Goal: Task Accomplishment & Management: Manage account settings

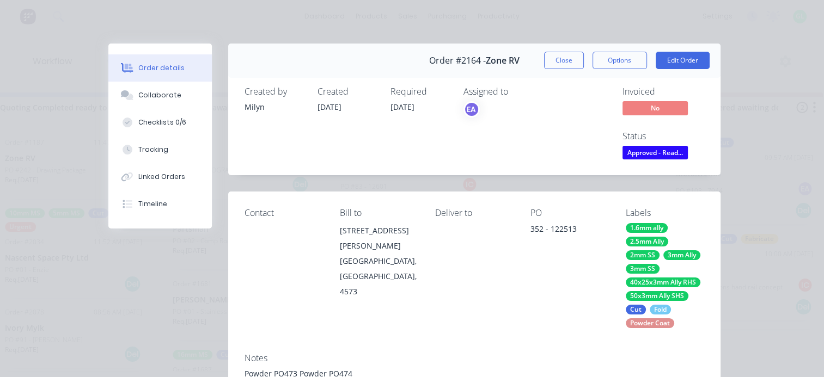
scroll to position [89, 0]
click at [552, 65] on button "Close" at bounding box center [564, 60] width 40 height 17
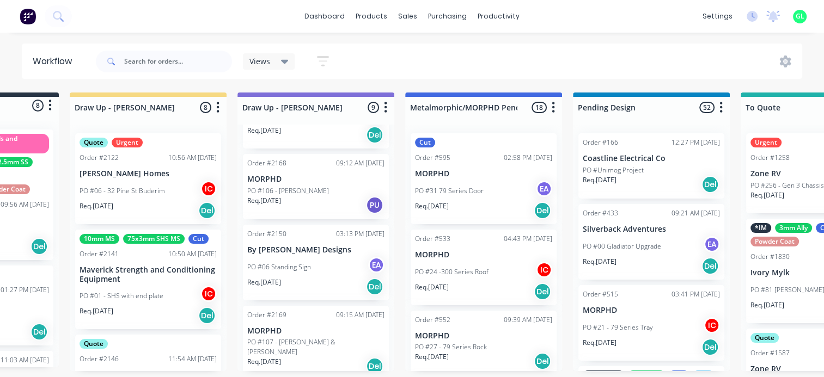
scroll to position [2, 121]
click at [304, 357] on div "Req. 07/09/25 Del" at bounding box center [315, 366] width 137 height 19
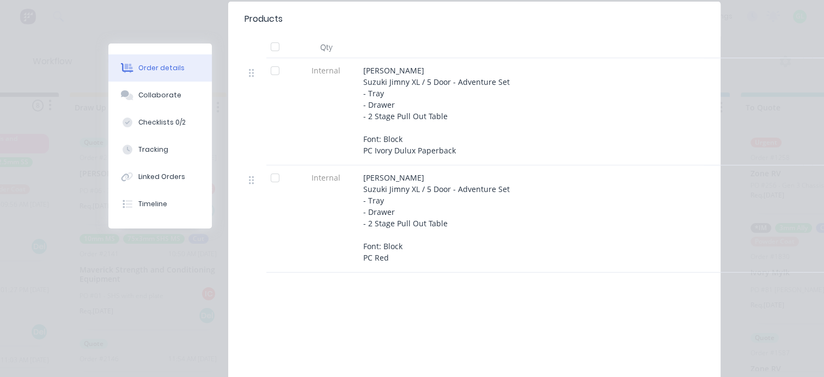
scroll to position [272, 0]
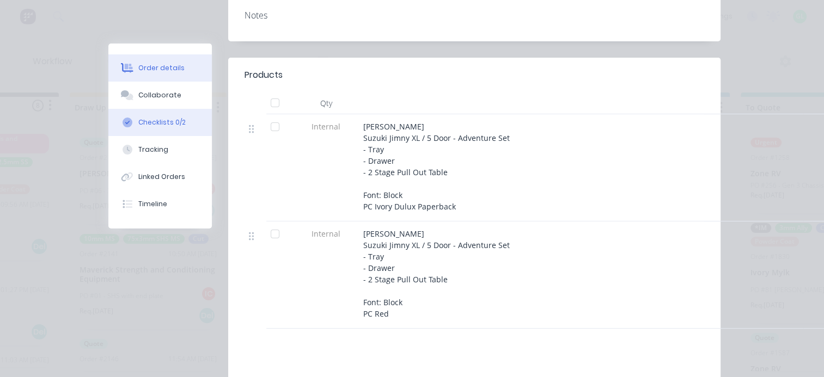
click at [161, 125] on div "Checklists 0/2" at bounding box center [161, 123] width 47 height 10
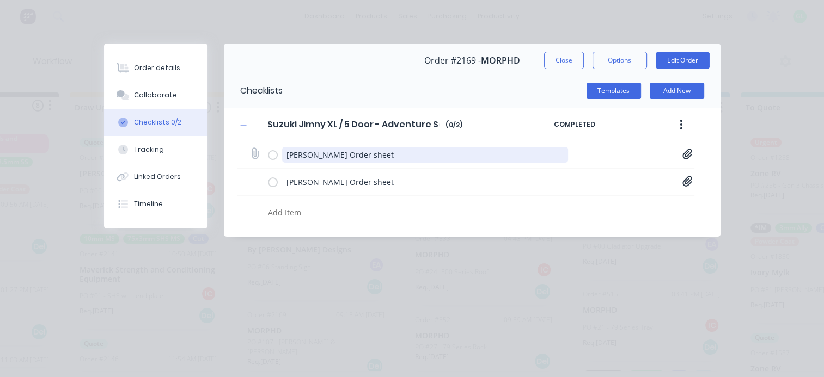
scroll to position [0, 0]
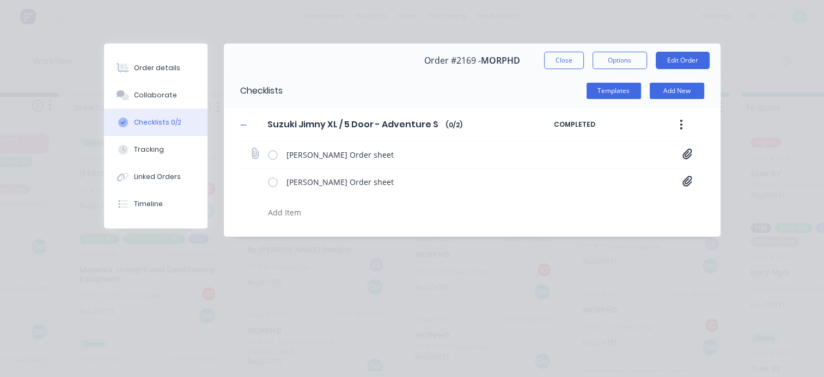
click at [686, 154] on icon at bounding box center [686, 154] width 9 height 10
click at [674, 199] on div "Chloe Huish Order sheet Jimny XL Tray Setup - Order Sheet[A] - 1055 Chloe Huish…" at bounding box center [465, 183] width 457 height 82
click at [688, 185] on icon at bounding box center [687, 181] width 10 height 11
click at [568, 67] on button "Close" at bounding box center [564, 60] width 40 height 17
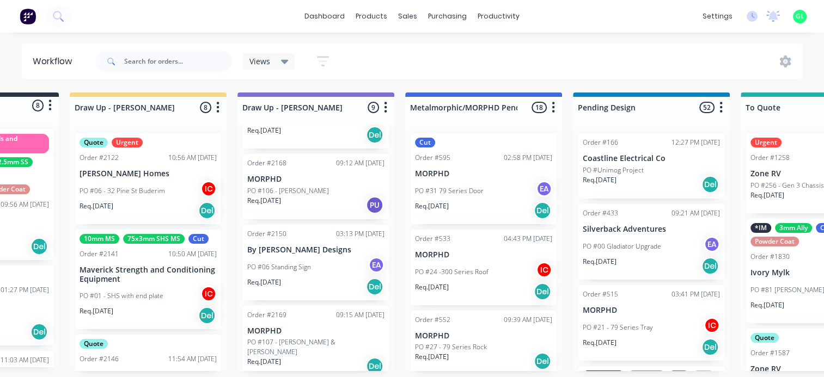
click at [279, 196] on p "Req. 04/09/25" at bounding box center [264, 201] width 34 height 10
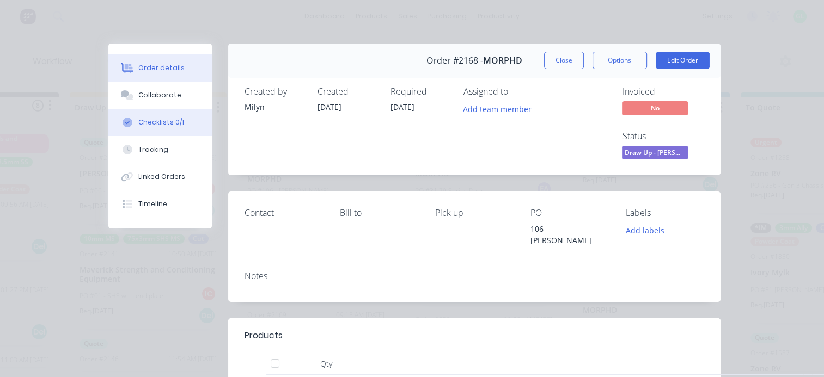
click at [144, 118] on div "Checklists 0/1" at bounding box center [161, 123] width 46 height 10
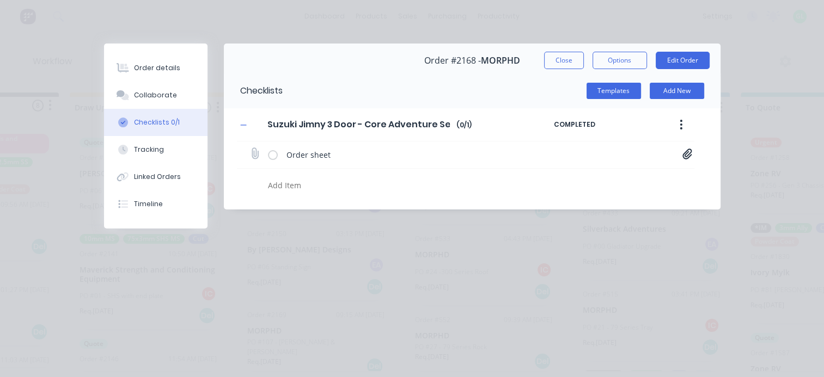
click at [686, 157] on icon at bounding box center [687, 154] width 10 height 11
click at [557, 64] on button "Close" at bounding box center [564, 60] width 40 height 17
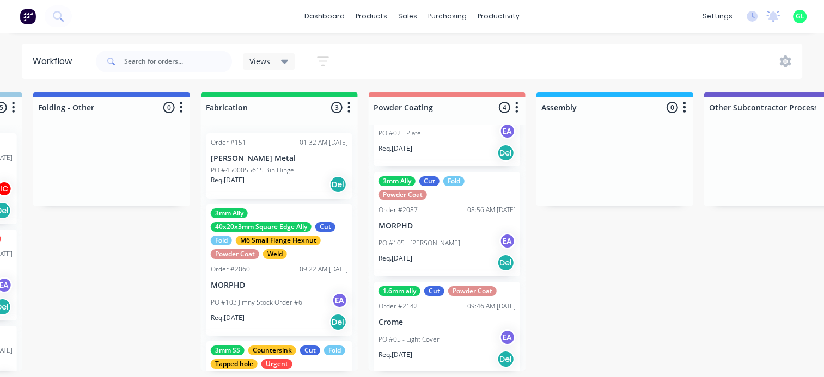
scroll to position [179, 0]
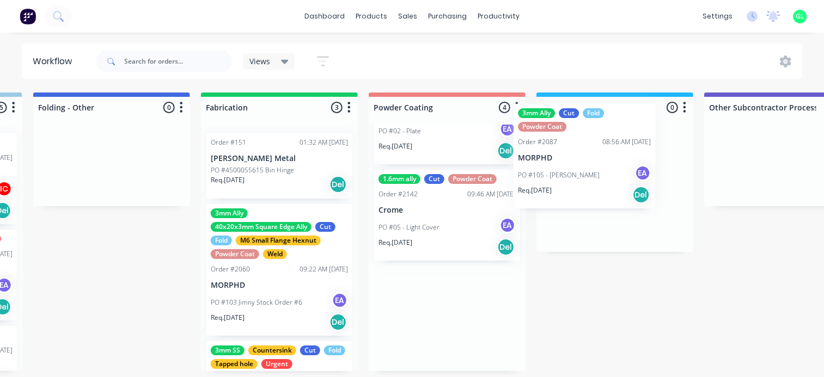
drag, startPoint x: 429, startPoint y: 250, endPoint x: 574, endPoint y: 183, distance: 160.1
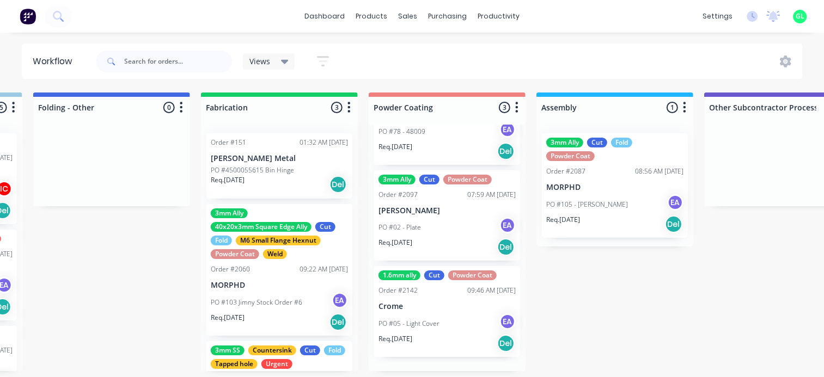
scroll to position [69, 0]
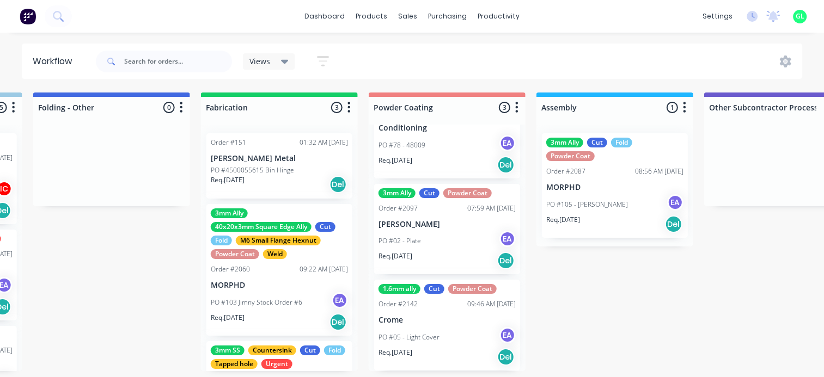
click at [577, 183] on p "MORPHD" at bounding box center [614, 187] width 137 height 9
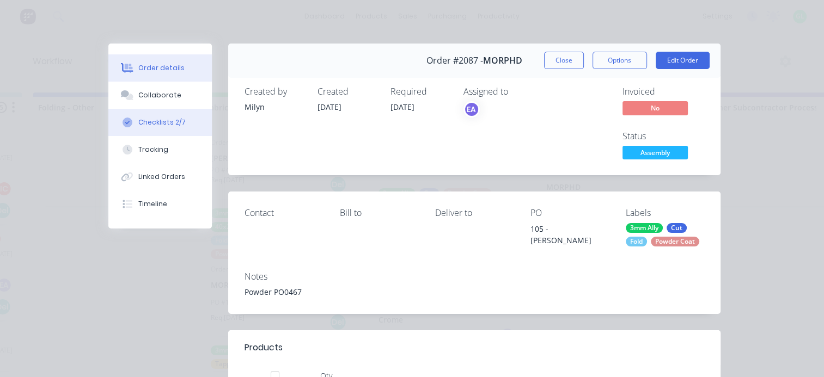
click at [156, 126] on div "Checklists 2/7" at bounding box center [161, 123] width 47 height 10
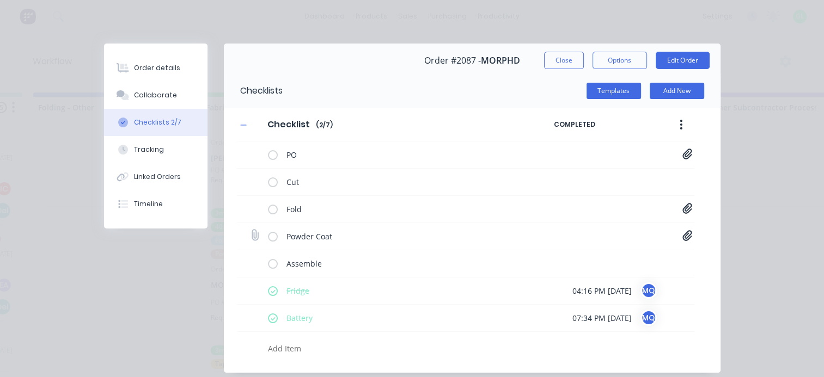
click at [682, 237] on icon at bounding box center [686, 235] width 9 height 10
click at [436, 245] on div "Powder Coat" at bounding box center [425, 238] width 286 height 19
click at [672, 256] on div "Assemble" at bounding box center [465, 263] width 457 height 27
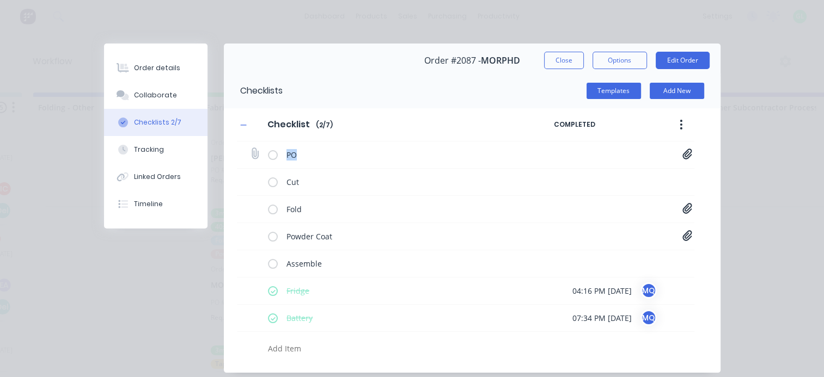
drag, startPoint x: 672, startPoint y: 256, endPoint x: 684, endPoint y: 148, distance: 109.0
click at [684, 148] on div "PO MORPHD Jimny Setup 1052 David Quinlivan.PDF" at bounding box center [465, 155] width 457 height 27
click at [682, 150] on icon at bounding box center [687, 154] width 10 height 11
type textarea "x"
